Goal: Task Accomplishment & Management: Manage account settings

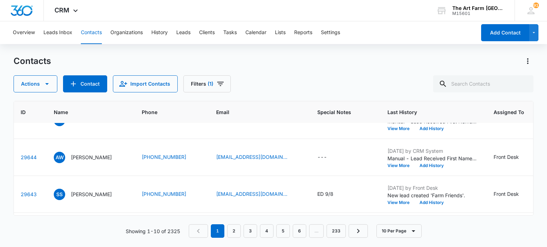
scroll to position [68, 29]
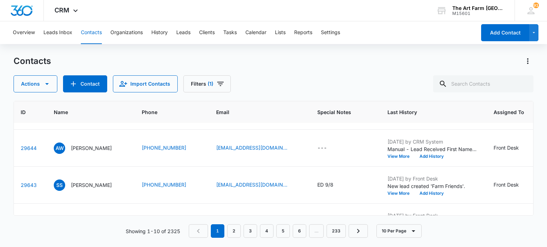
click at [97, 146] on p "[PERSON_NAME]" at bounding box center [91, 147] width 41 height 7
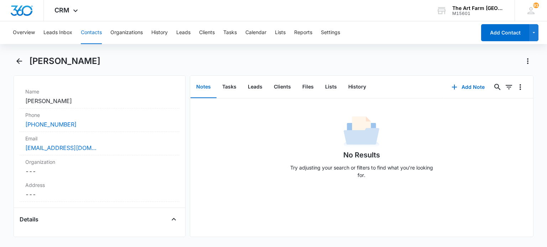
scroll to position [130, 0]
click at [141, 142] on label "Email" at bounding box center [99, 138] width 148 height 7
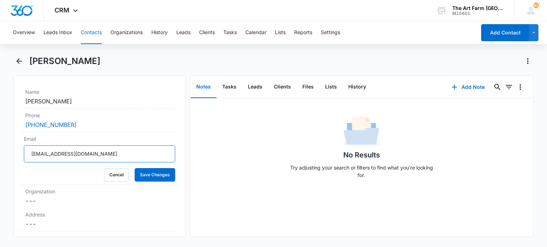
click at [105, 153] on input "[EMAIL_ADDRESS][DOMAIN_NAME]" at bounding box center [99, 154] width 151 height 17
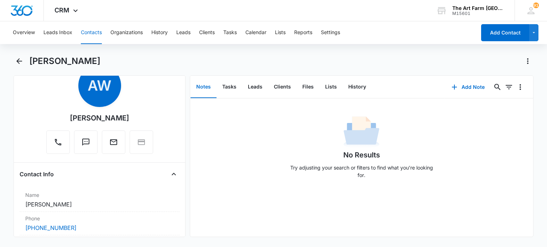
scroll to position [0, 0]
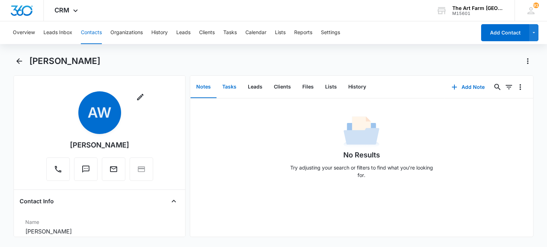
click at [241, 89] on button "Tasks" at bounding box center [229, 87] width 26 height 22
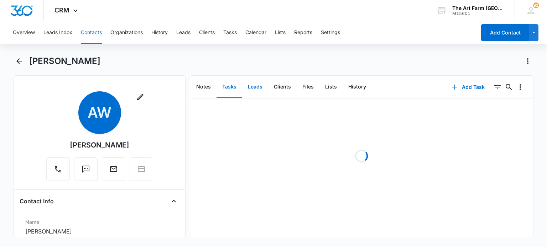
click at [256, 89] on button "Leads" at bounding box center [255, 87] width 26 height 22
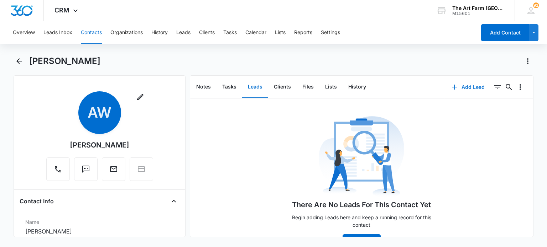
click at [463, 85] on button "Add Lead" at bounding box center [467, 87] width 47 height 17
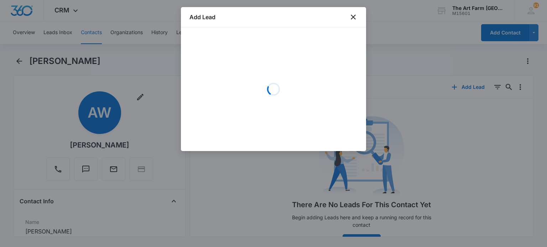
click at [463, 85] on div at bounding box center [273, 123] width 547 height 247
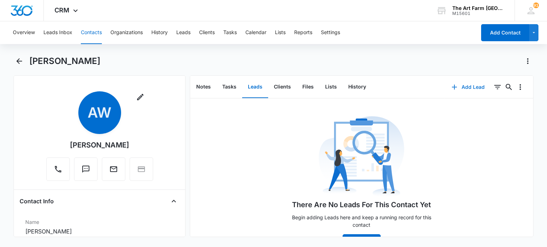
scroll to position [20, 0]
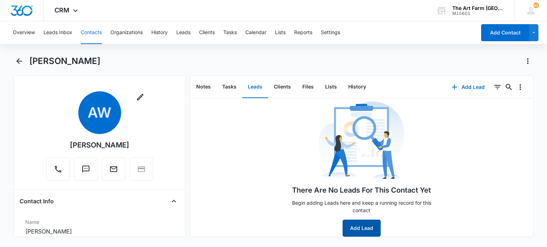
click at [353, 230] on button "Add Lead" at bounding box center [361, 228] width 38 height 17
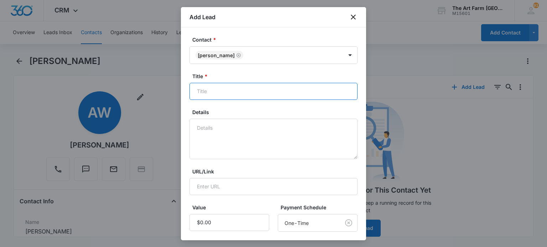
click at [228, 93] on input "Title *" at bounding box center [273, 91] width 168 height 17
type input "Drop In classes"
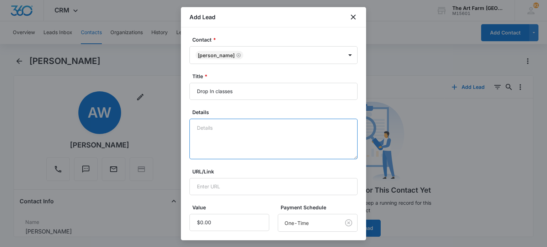
click at [209, 136] on textarea "Details" at bounding box center [273, 139] width 168 height 41
type textarea "Farm Foodies or fun fridays"
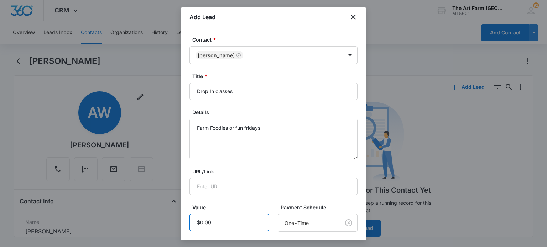
click at [220, 219] on input "Value" at bounding box center [229, 222] width 80 height 17
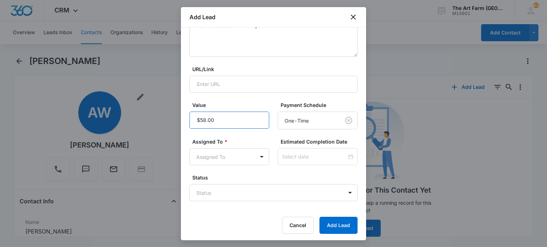
scroll to position [104, 0]
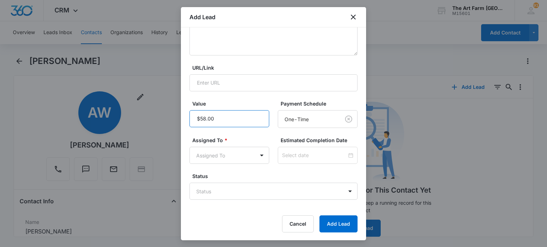
type input "$58.00"
click at [337, 225] on button "Add Lead" at bounding box center [338, 224] width 38 height 17
click at [208, 152] on body "CRM Apps Reputation Websites Forms CRM Email Social Content Ads Intelligence Fi…" at bounding box center [273, 123] width 547 height 247
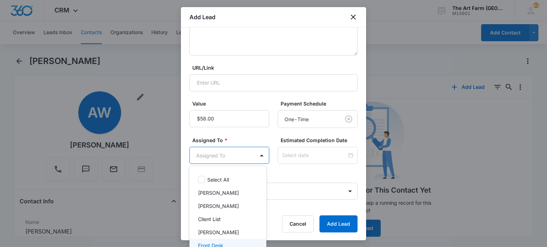
click at [209, 246] on p "Front Desk" at bounding box center [210, 245] width 25 height 7
click at [332, 221] on div at bounding box center [273, 123] width 547 height 247
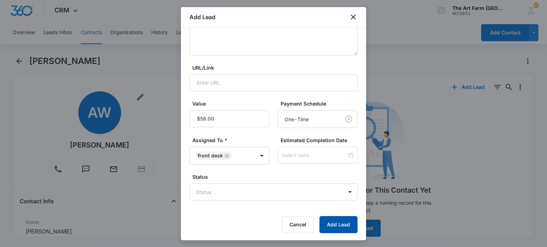
click at [332, 221] on button "Add Lead" at bounding box center [338, 224] width 38 height 17
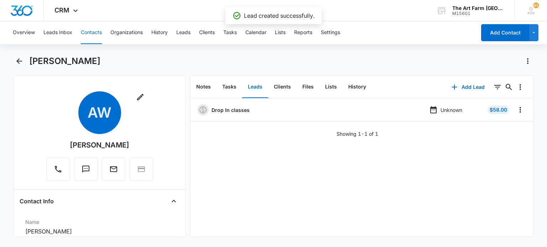
scroll to position [0, 0]
click at [20, 61] on icon "Back" at bounding box center [19, 61] width 6 height 6
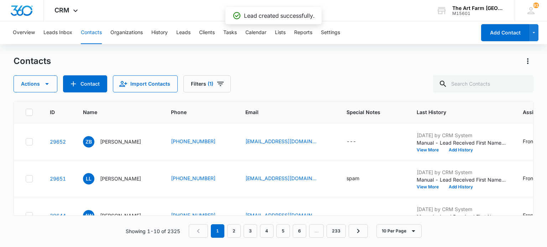
scroll to position [68, 0]
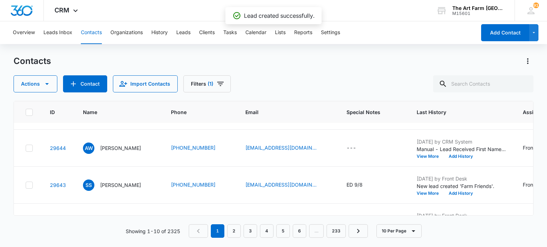
click at [368, 145] on div "---" at bounding box center [357, 148] width 22 height 9
click at [357, 104] on textarea "Special Notes" at bounding box center [372, 90] width 84 height 41
type textarea "E"
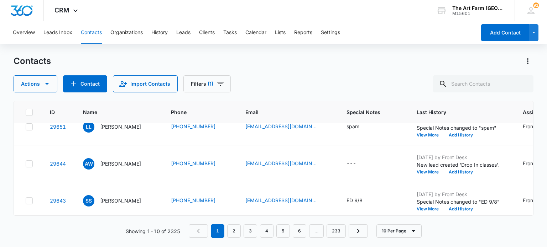
scroll to position [52, 0]
click at [356, 163] on div "---" at bounding box center [351, 164] width 10 height 9
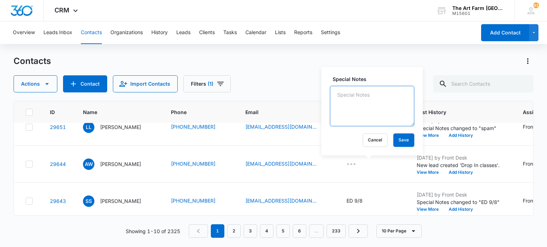
click at [364, 101] on textarea "Special Notes" at bounding box center [372, 106] width 84 height 41
type textarea "ED 9/8"
click at [395, 136] on button "Save" at bounding box center [403, 140] width 21 height 14
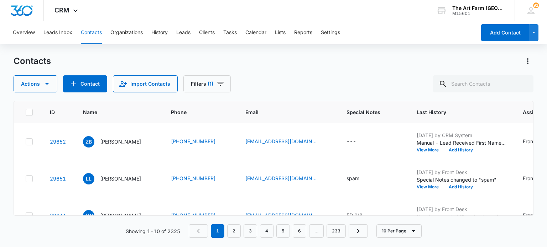
scroll to position [0, 0]
click at [125, 143] on p "[PERSON_NAME]" at bounding box center [120, 141] width 41 height 7
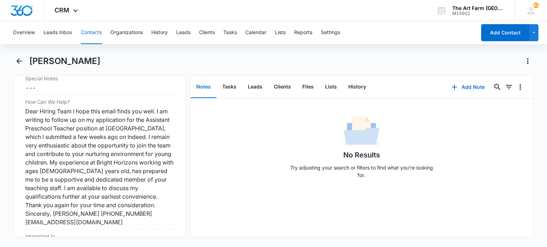
scroll to position [636, 0]
click at [139, 222] on div "Dear Hiring Team I hope this email finds you well. I am writing to follow up on…" at bounding box center [99, 167] width 148 height 120
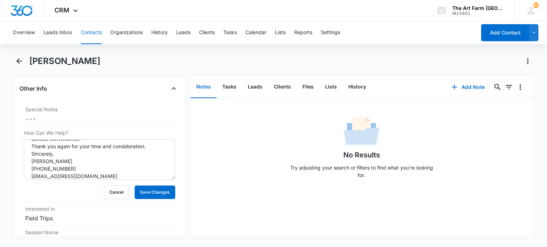
scroll to position [105, 0]
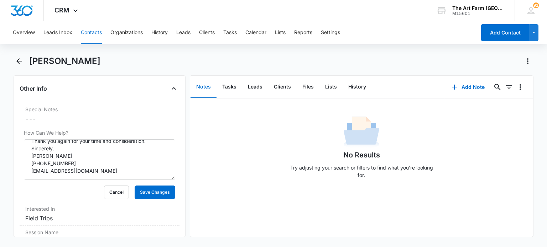
click at [146, 119] on dd "Cancel Save Changes ---" at bounding box center [99, 119] width 148 height 9
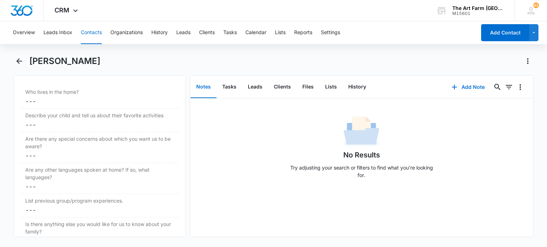
scroll to position [1795, 0]
click at [18, 59] on icon "Back" at bounding box center [19, 61] width 6 height 6
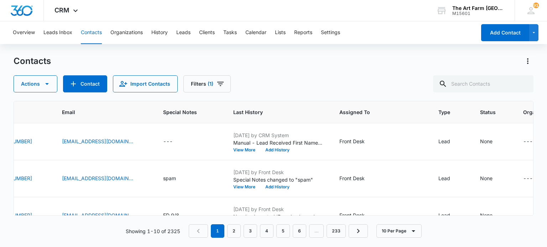
scroll to position [0, 187]
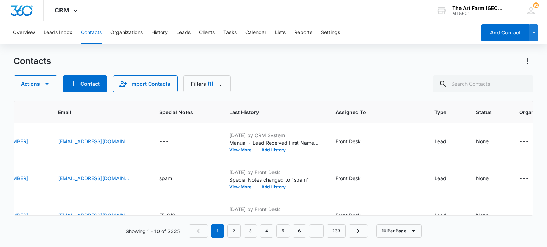
click at [373, 142] on icon "Assigned To - Front Desk - Select to Edit Field" at bounding box center [369, 142] width 9 height 9
click at [393, 98] on div at bounding box center [392, 95] width 11 height 11
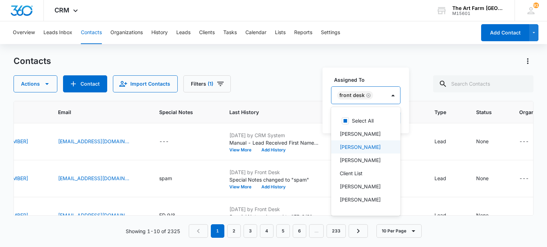
click at [347, 147] on p "[PERSON_NAME]" at bounding box center [359, 146] width 41 height 7
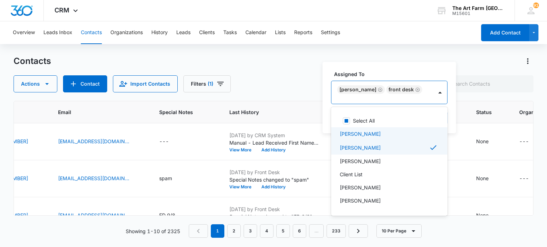
click at [354, 136] on p "[PERSON_NAME]" at bounding box center [359, 133] width 41 height 7
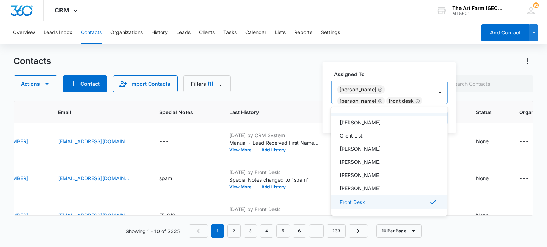
click at [355, 195] on div "Front Desk" at bounding box center [389, 202] width 116 height 14
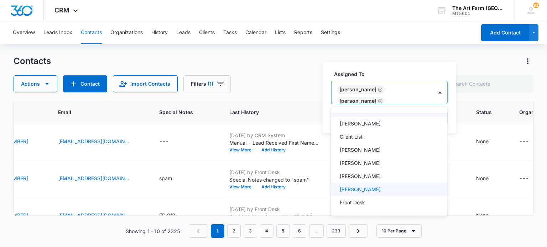
scroll to position [0, 0]
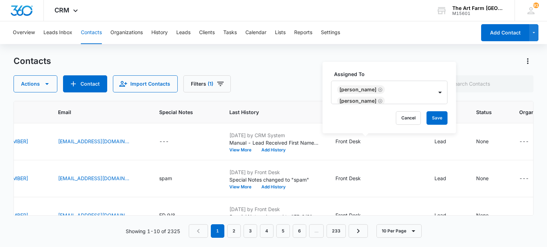
click at [404, 70] on label "Assigned To" at bounding box center [392, 73] width 116 height 7
click at [431, 119] on button "Save" at bounding box center [436, 118] width 21 height 14
